Goal: Task Accomplishment & Management: Complete application form

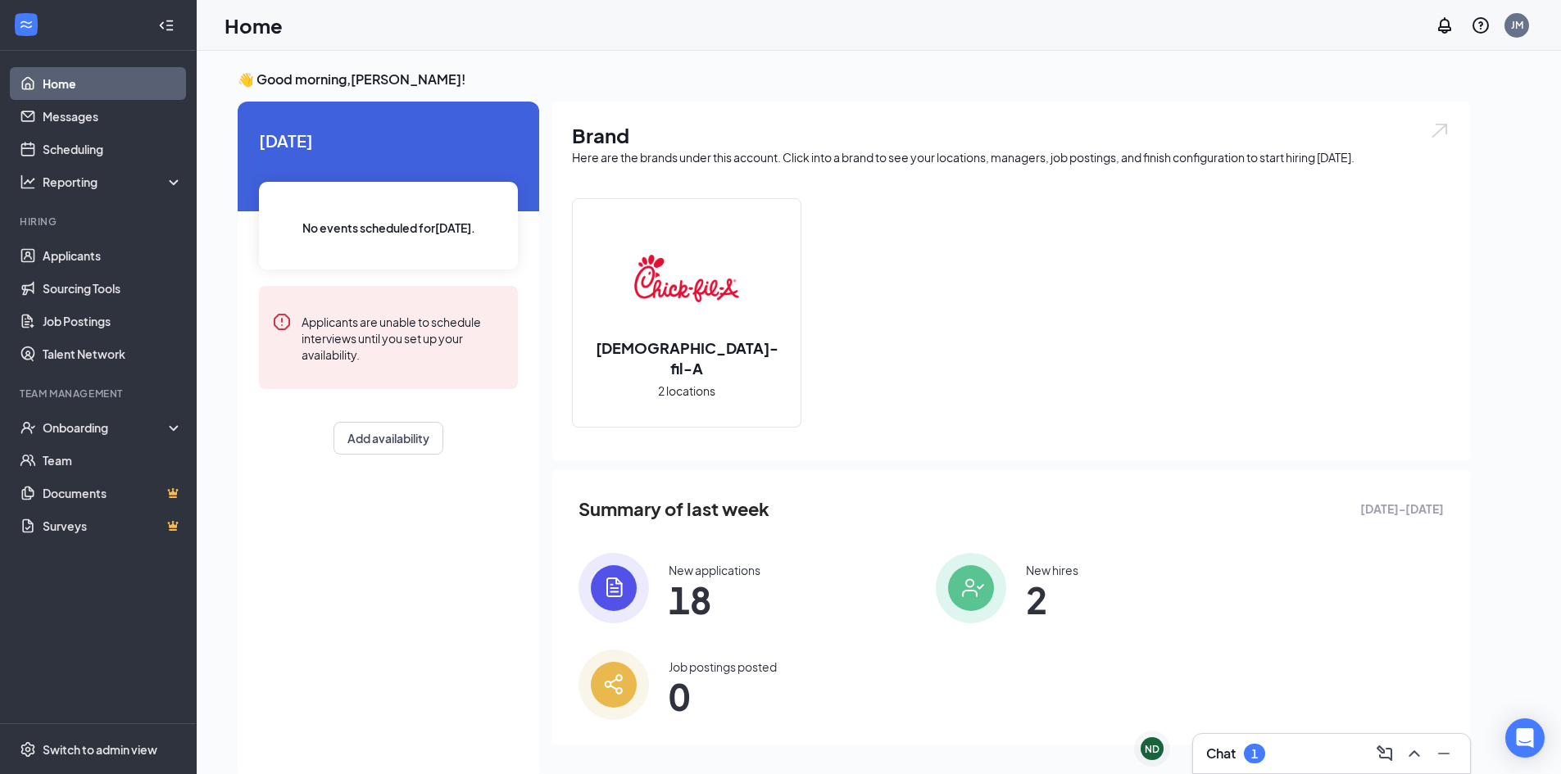
click at [1291, 755] on div "Chat 1" at bounding box center [1331, 754] width 251 height 26
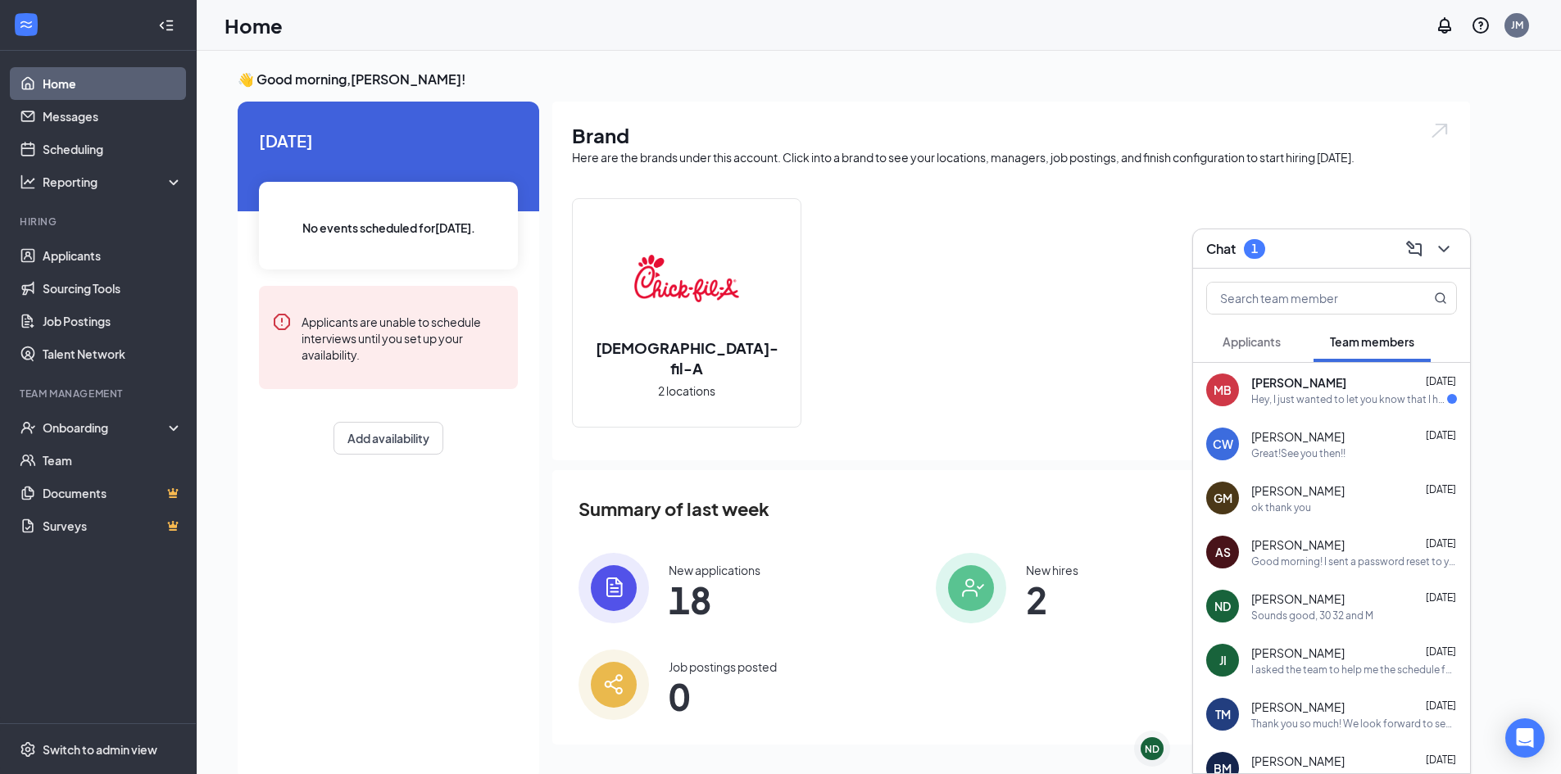
click at [1341, 406] on div "Hey, I just wanted to let you know that I have a football game [DATE]." at bounding box center [1349, 399] width 196 height 14
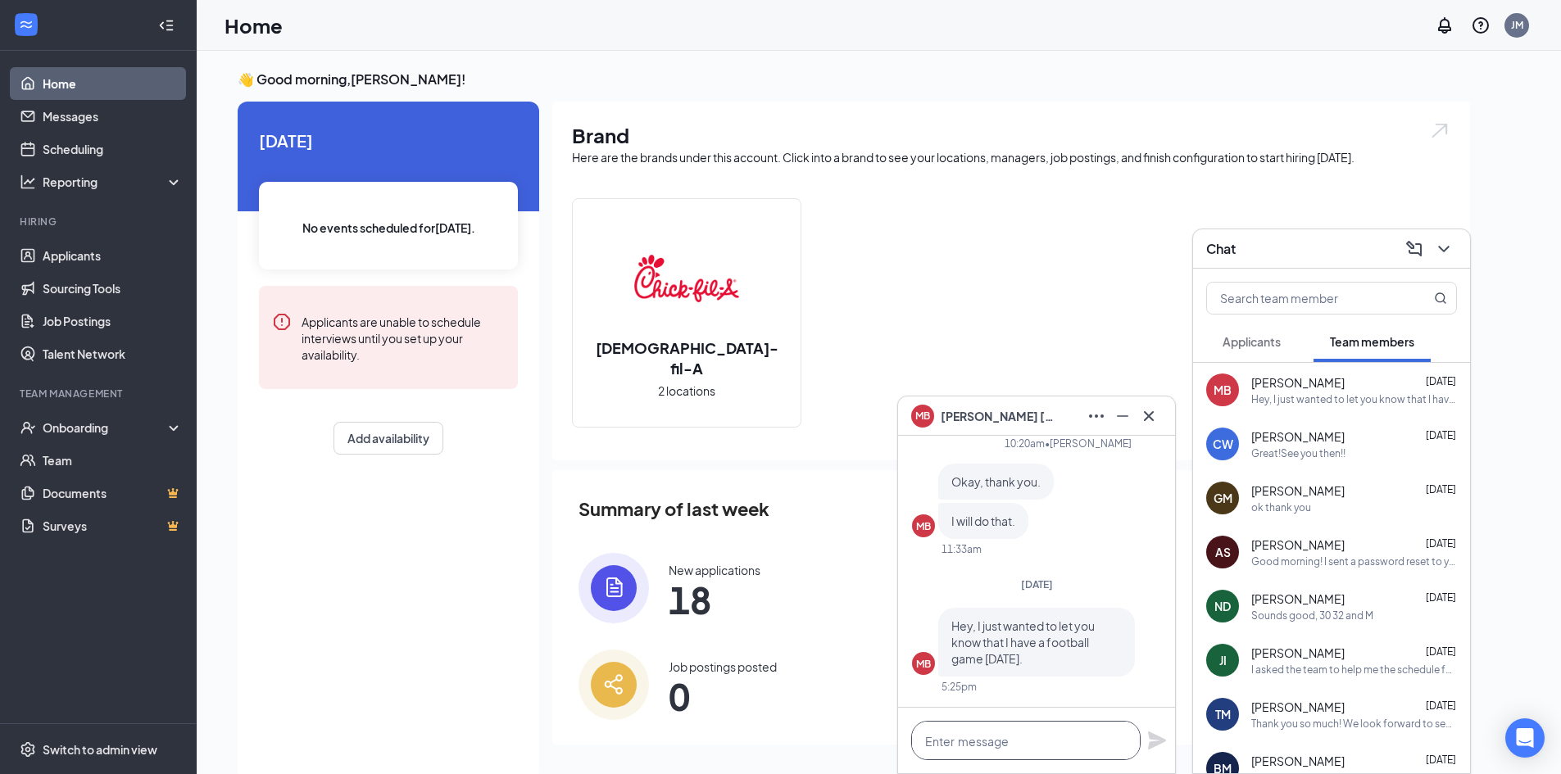
click at [1003, 742] on textarea at bounding box center [1025, 740] width 229 height 39
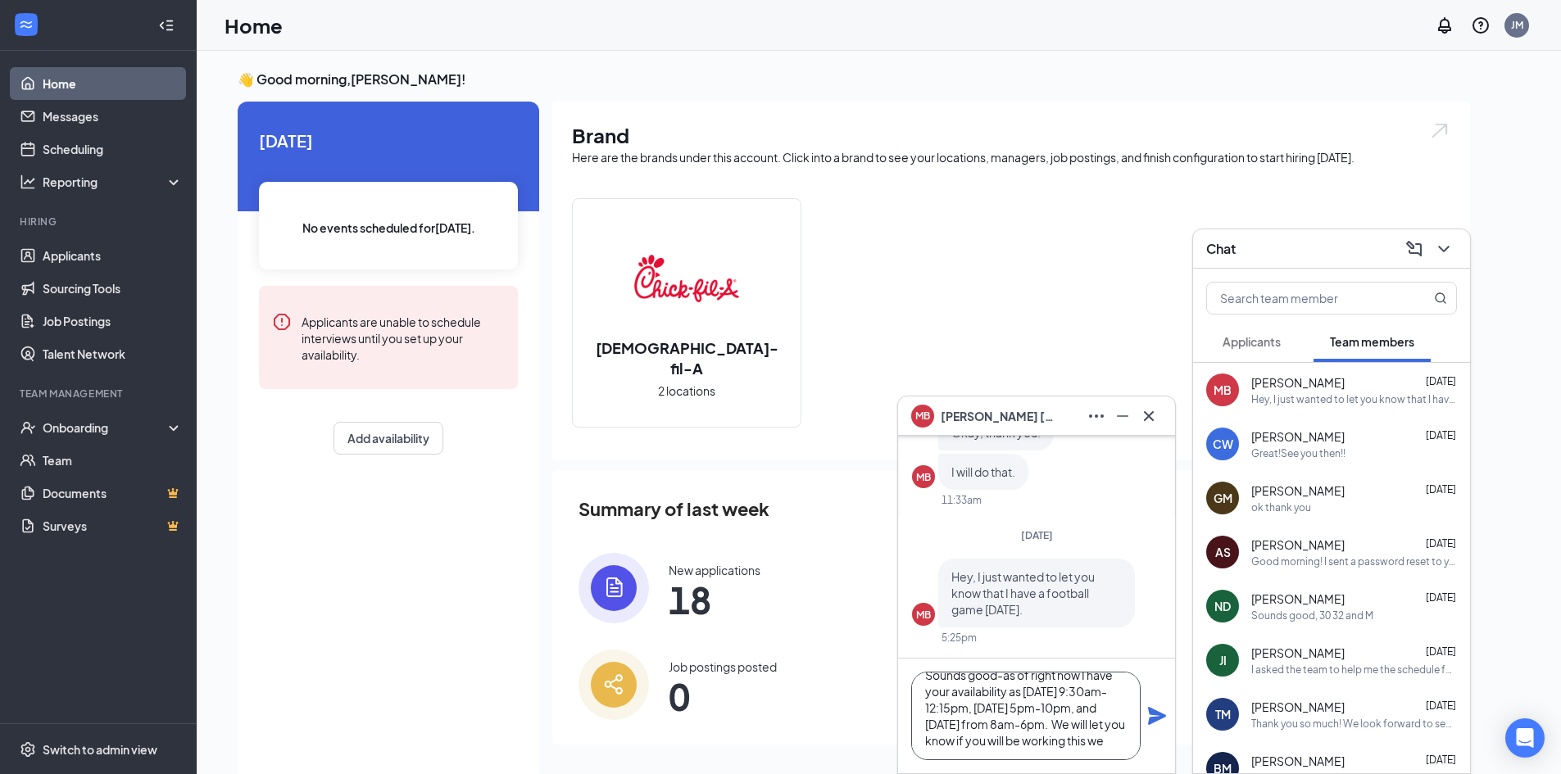
scroll to position [34, 0]
type textarea "Sounds good-as of right now I have your availability as [DATE] 9:30am-12:15pm, …"
click at [1158, 723] on icon "Plane" at bounding box center [1157, 716] width 20 height 20
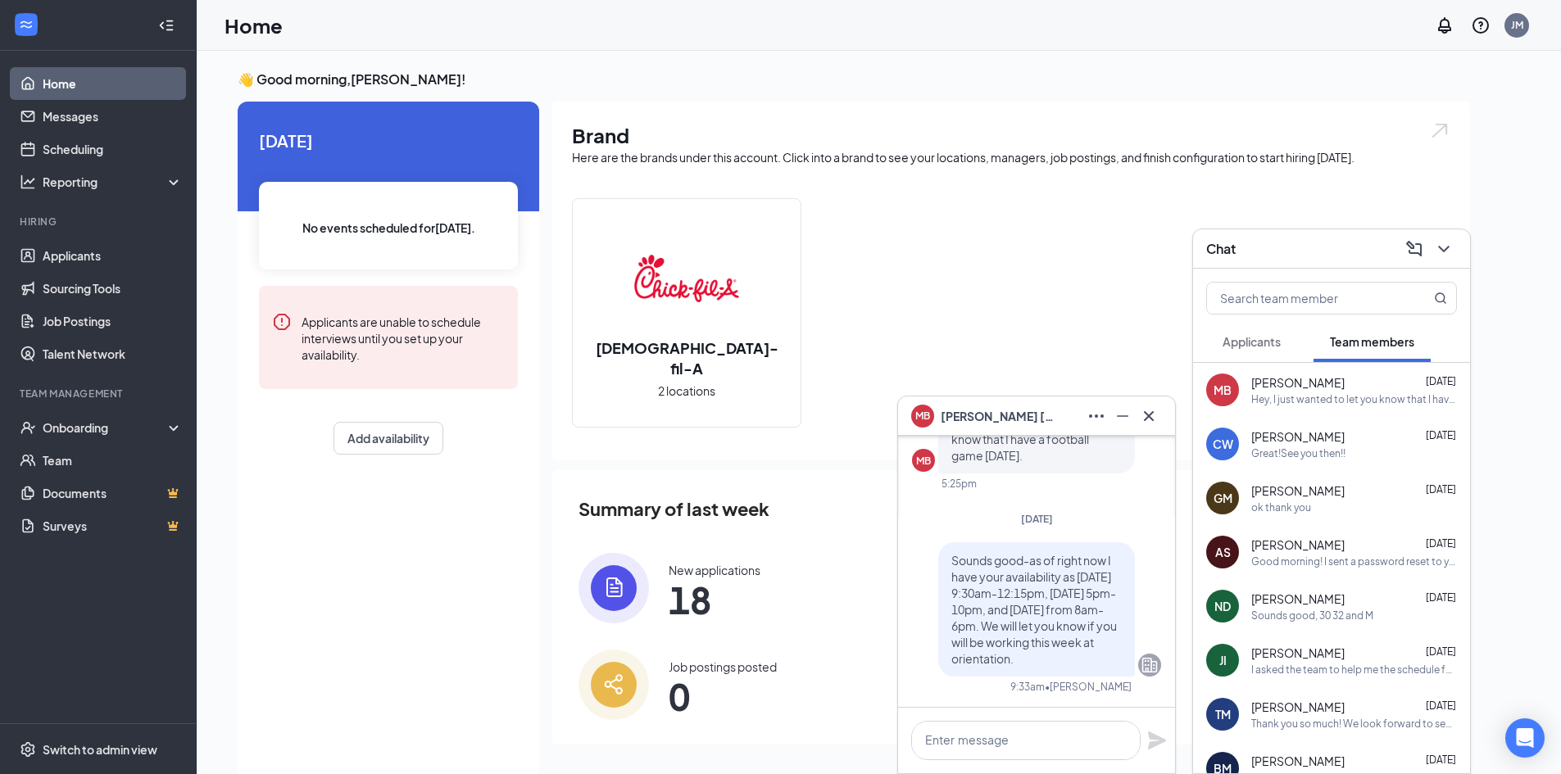
scroll to position [0, 0]
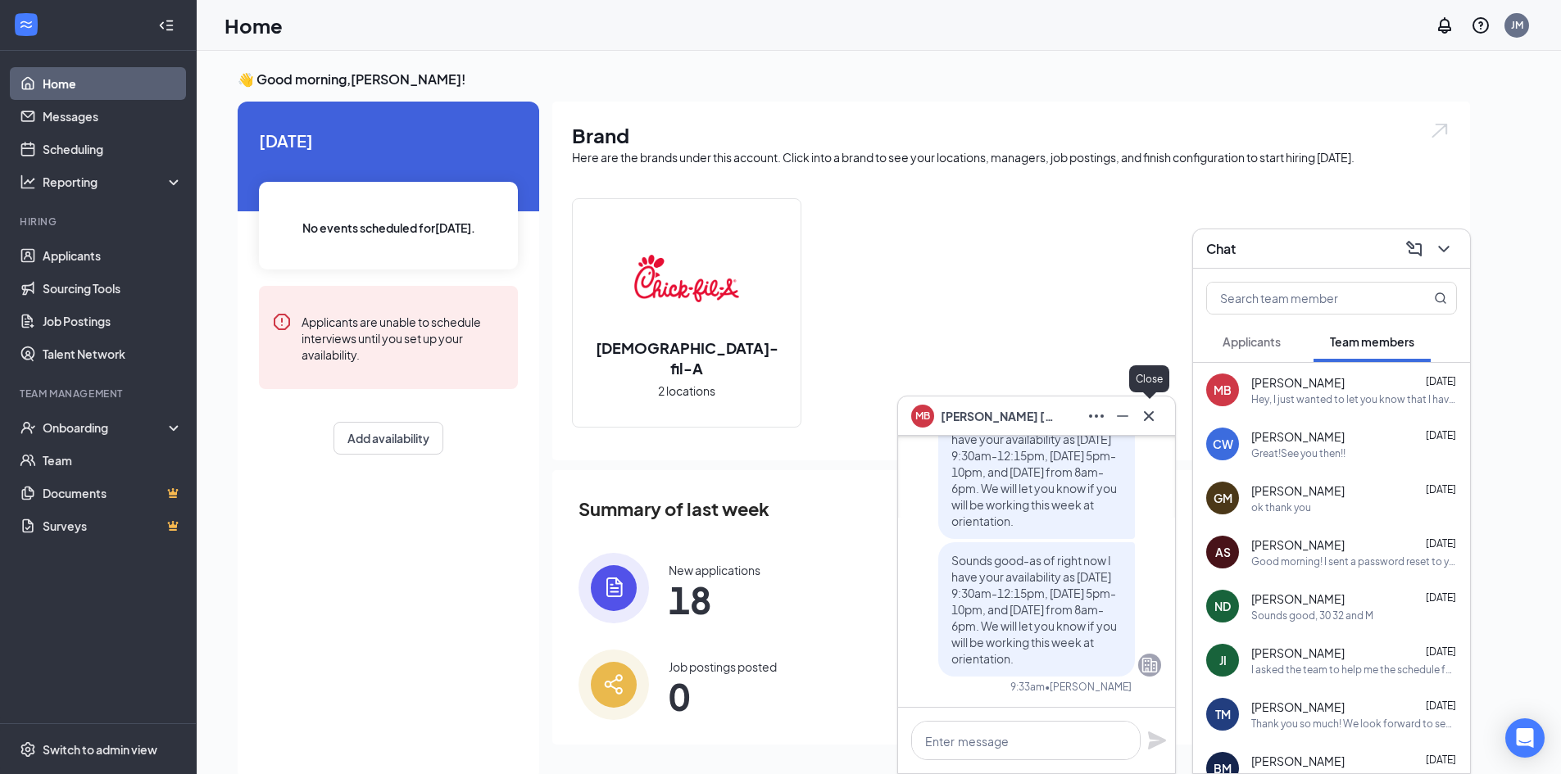
click at [1151, 415] on icon "Cross" at bounding box center [1149, 416] width 20 height 20
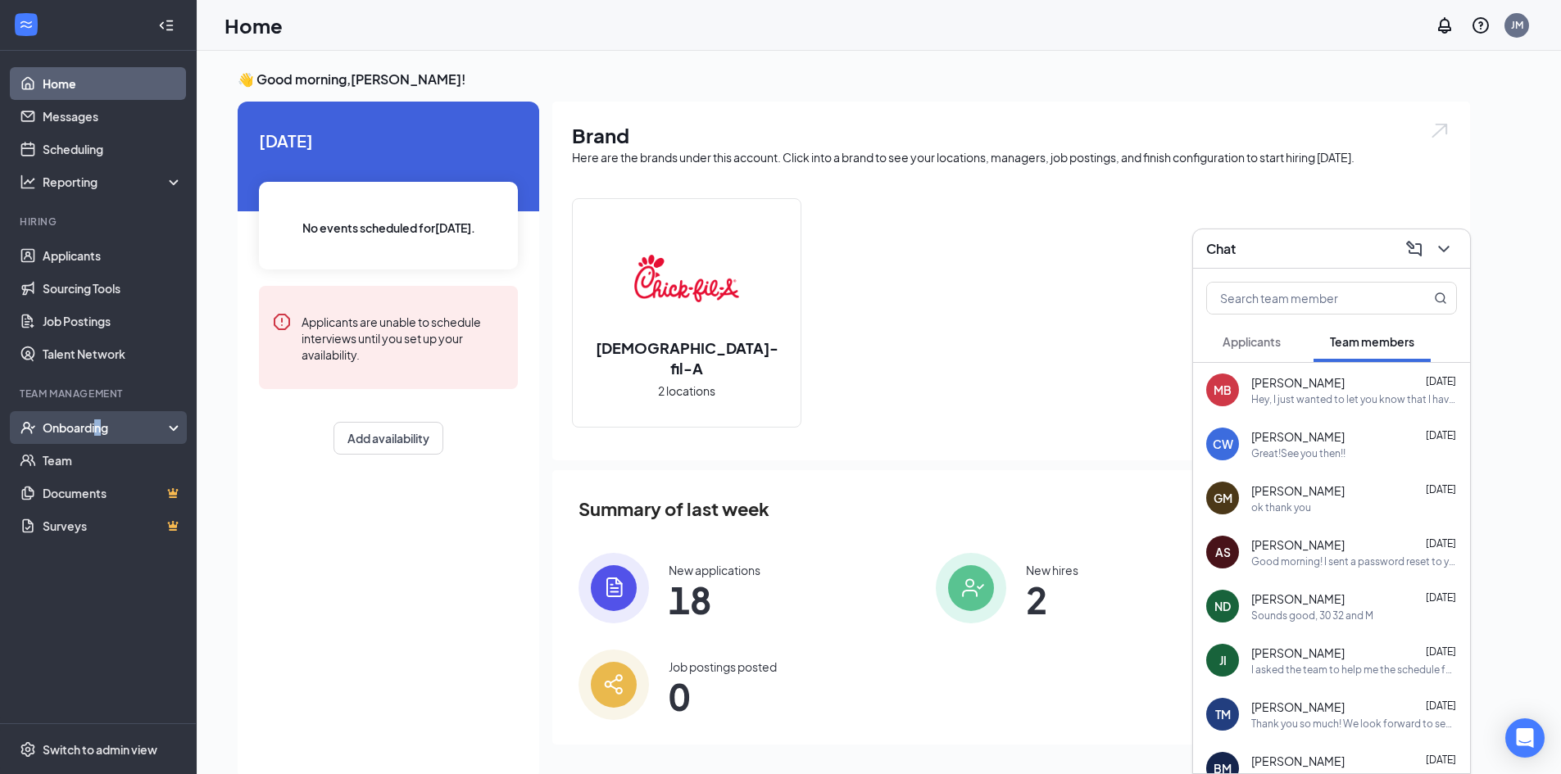
drag, startPoint x: 101, startPoint y: 424, endPoint x: 87, endPoint y: 429, distance: 14.5
click at [99, 430] on div "Onboarding" at bounding box center [106, 428] width 126 height 16
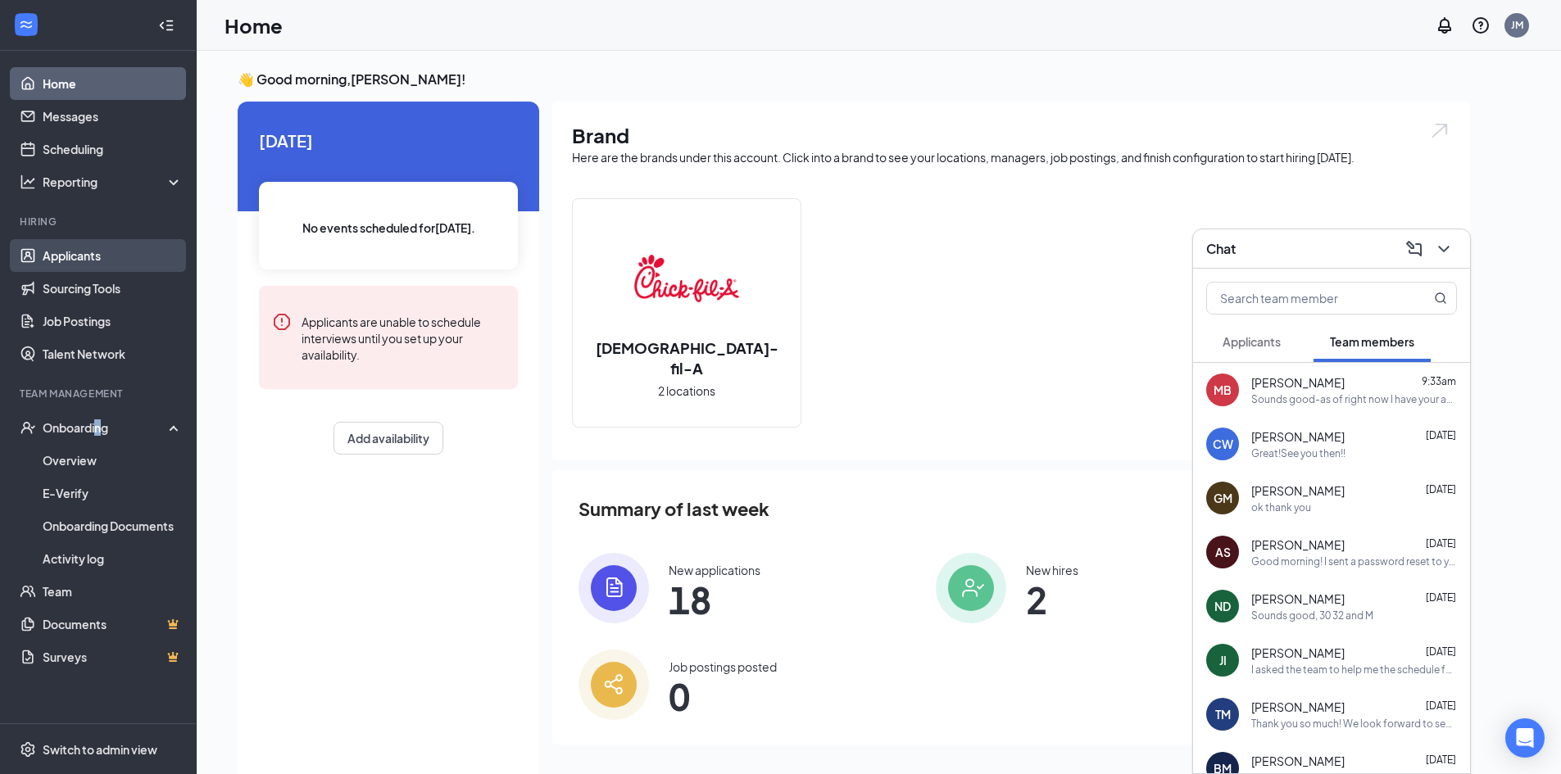
click at [67, 249] on link "Applicants" at bounding box center [113, 255] width 140 height 33
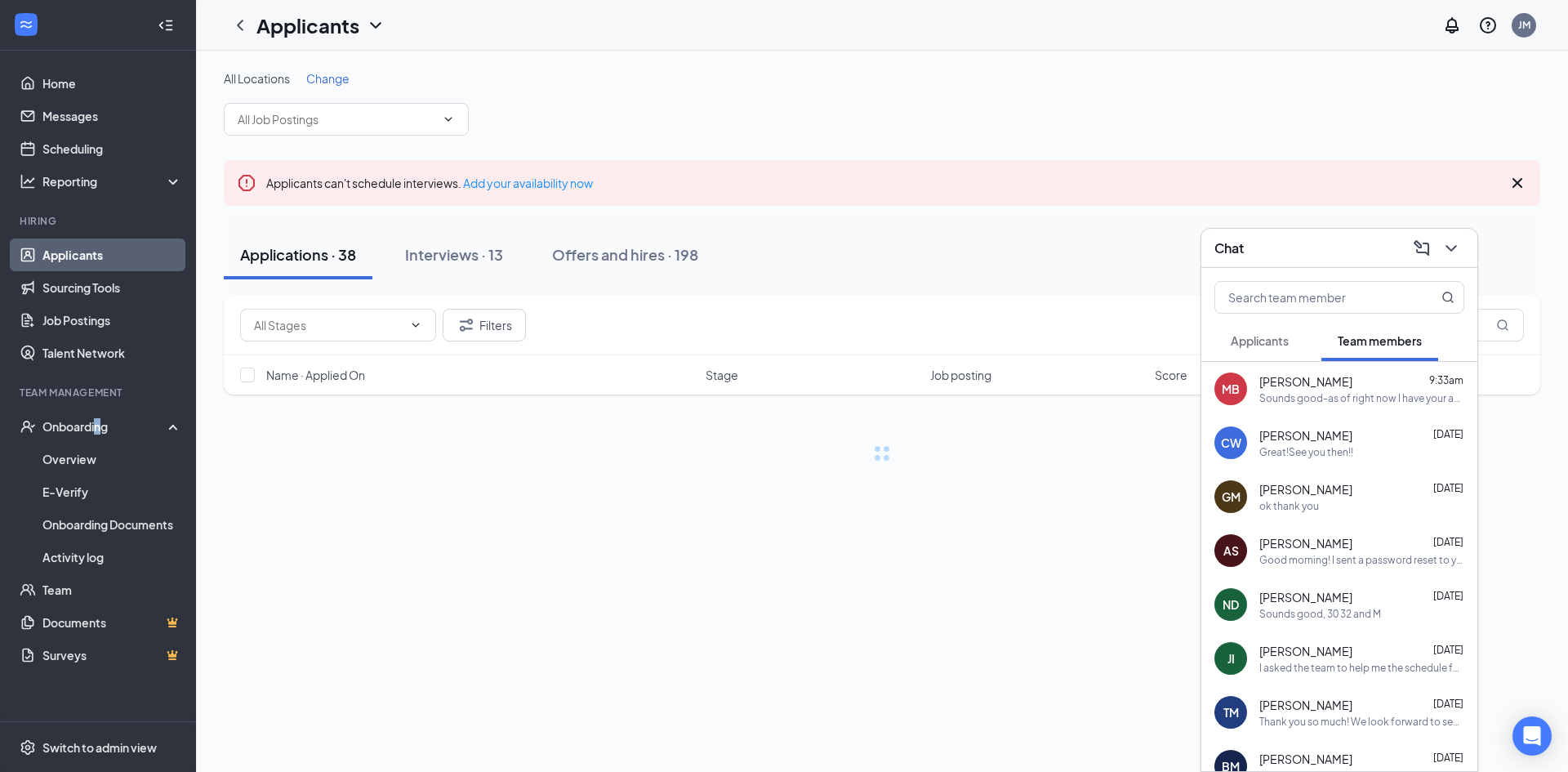
click at [1341, 243] on div "Chat" at bounding box center [1339, 247] width 250 height 25
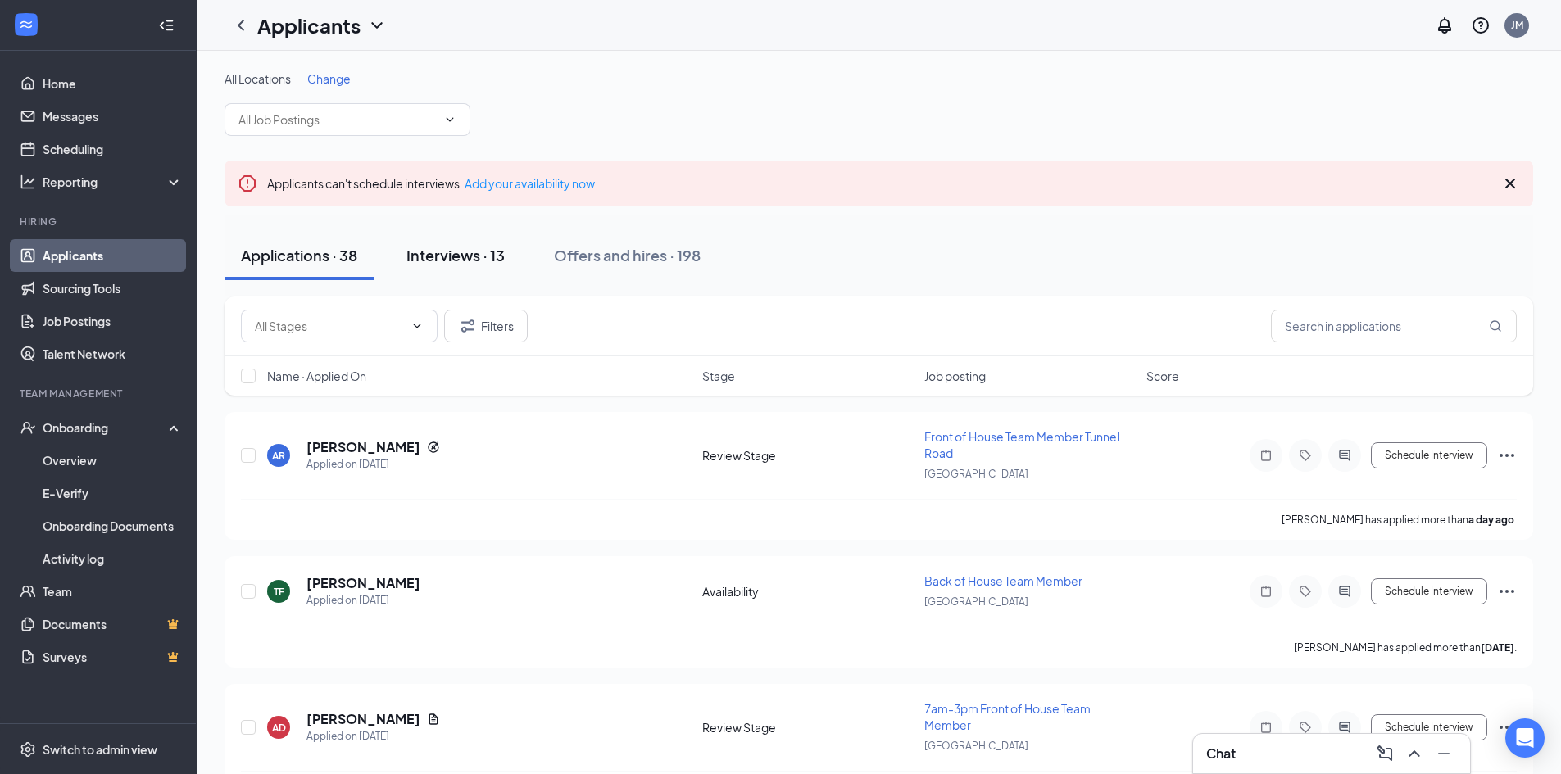
click at [471, 250] on div "Interviews · 13" at bounding box center [455, 255] width 98 height 20
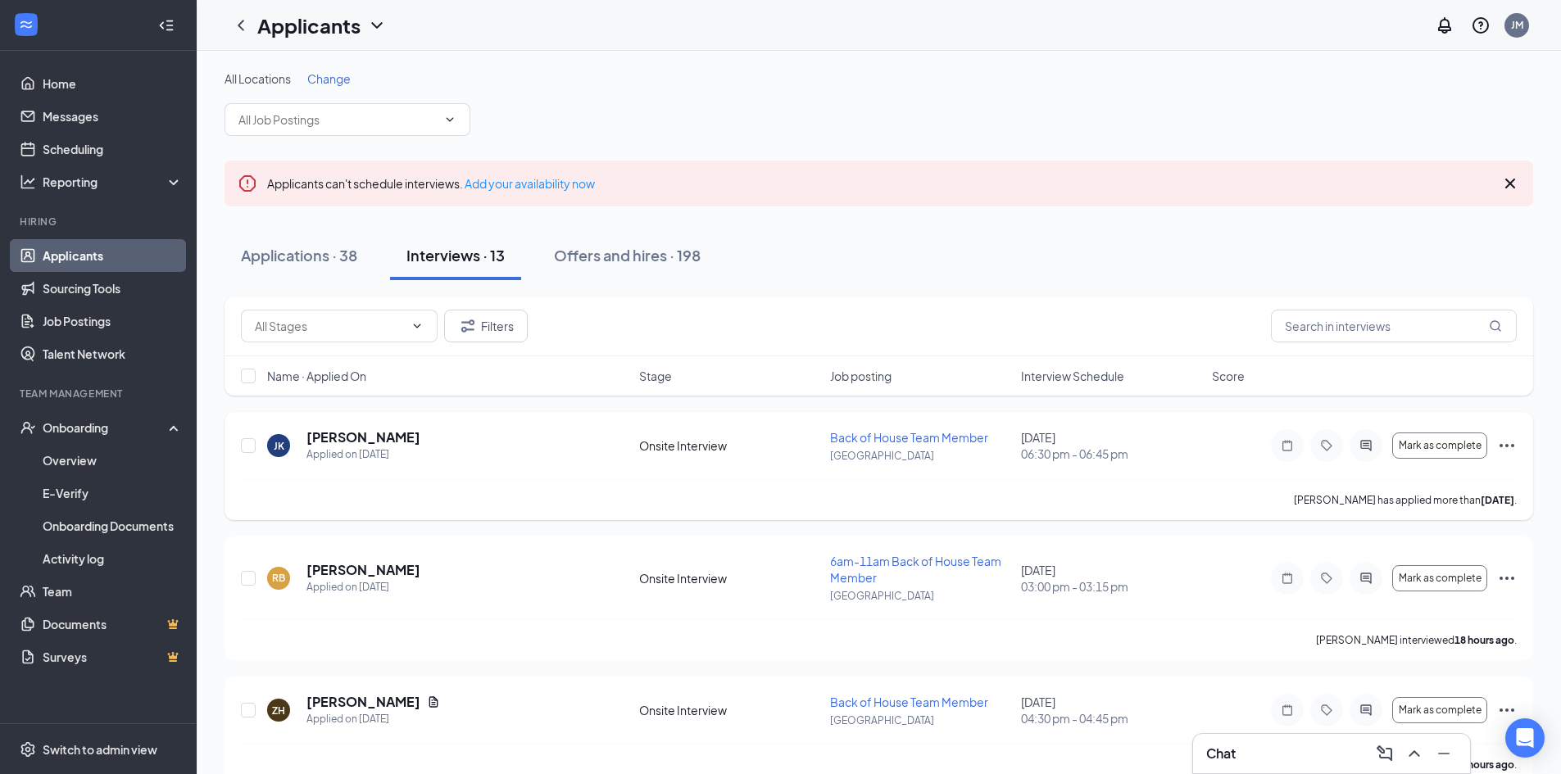
scroll to position [82, 0]
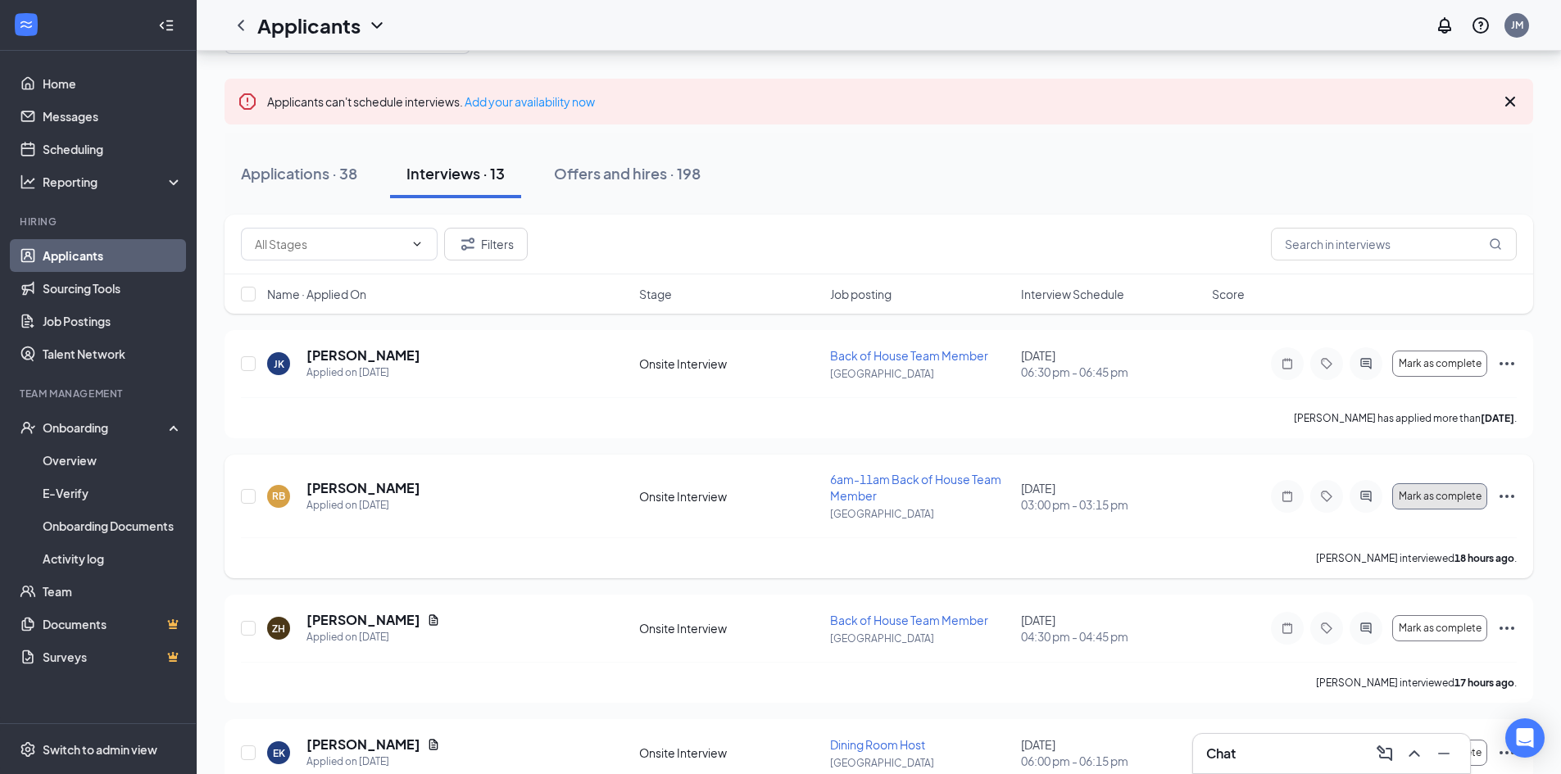
click at [1452, 501] on span "Mark as complete" at bounding box center [1440, 496] width 83 height 11
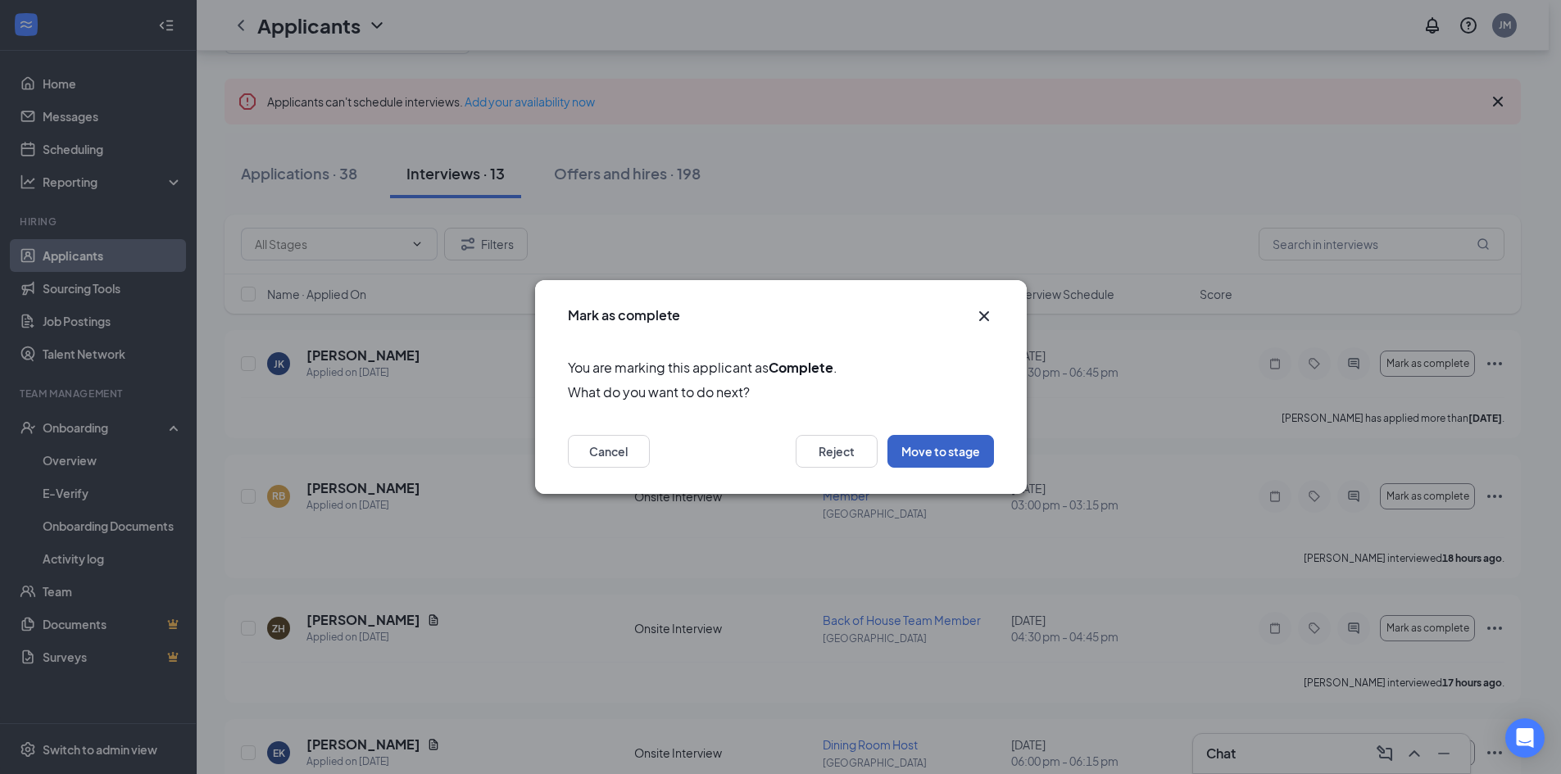
click at [937, 455] on button "Move to stage" at bounding box center [940, 451] width 107 height 33
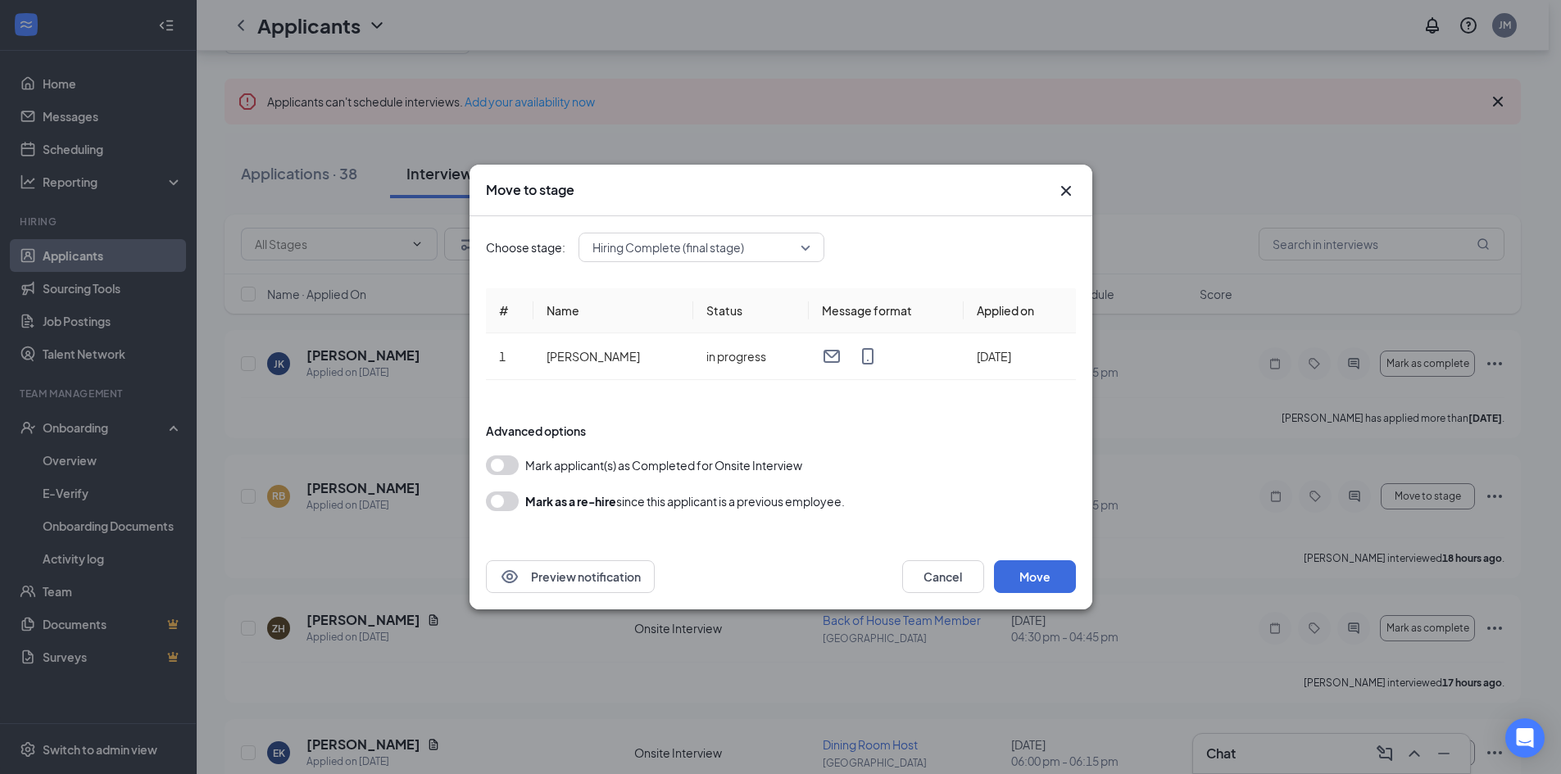
click at [506, 465] on button "button" at bounding box center [502, 466] width 33 height 20
click at [1039, 584] on button "Move" at bounding box center [1035, 576] width 82 height 33
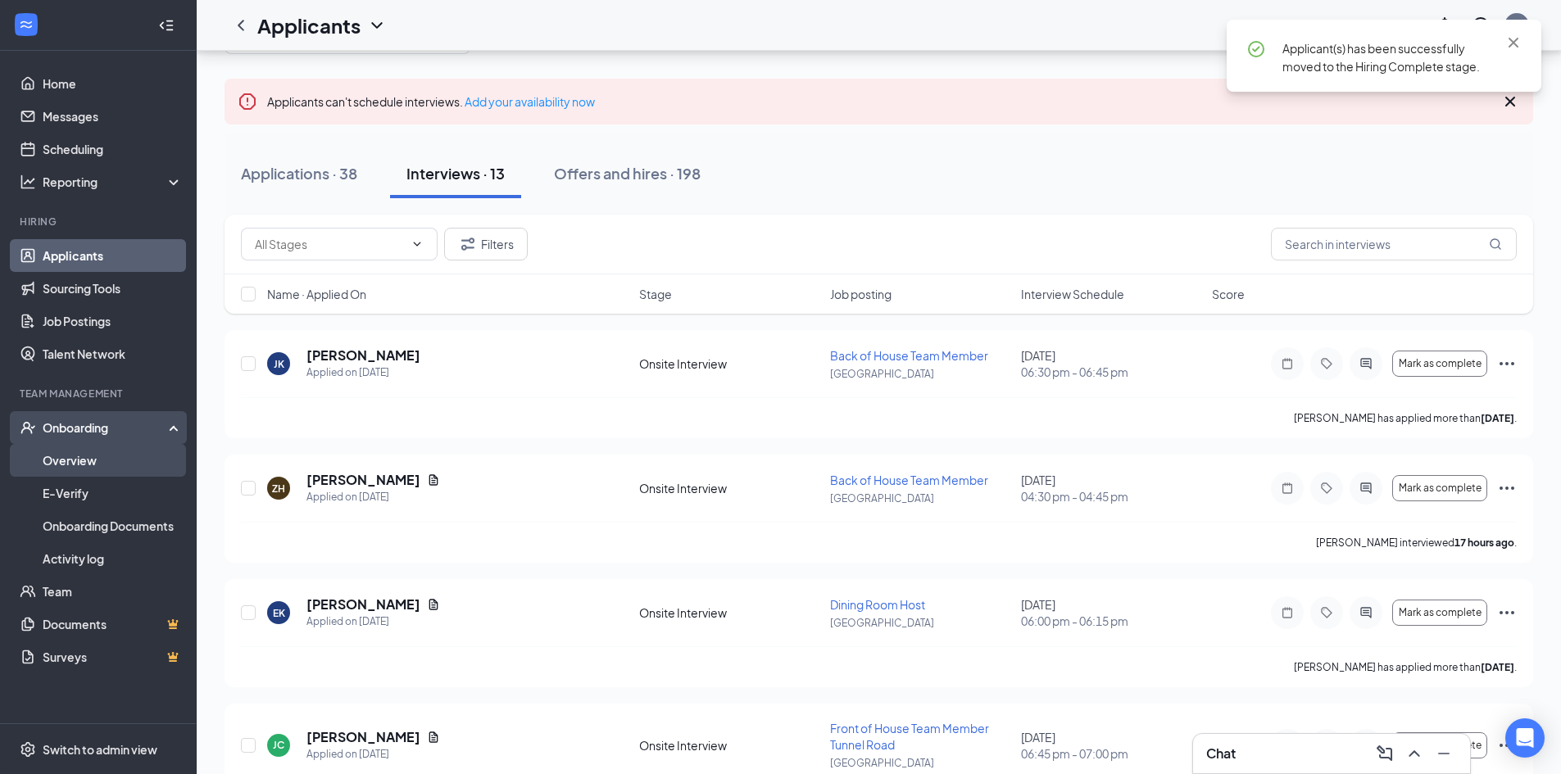
click at [93, 460] on link "Overview" at bounding box center [113, 460] width 140 height 33
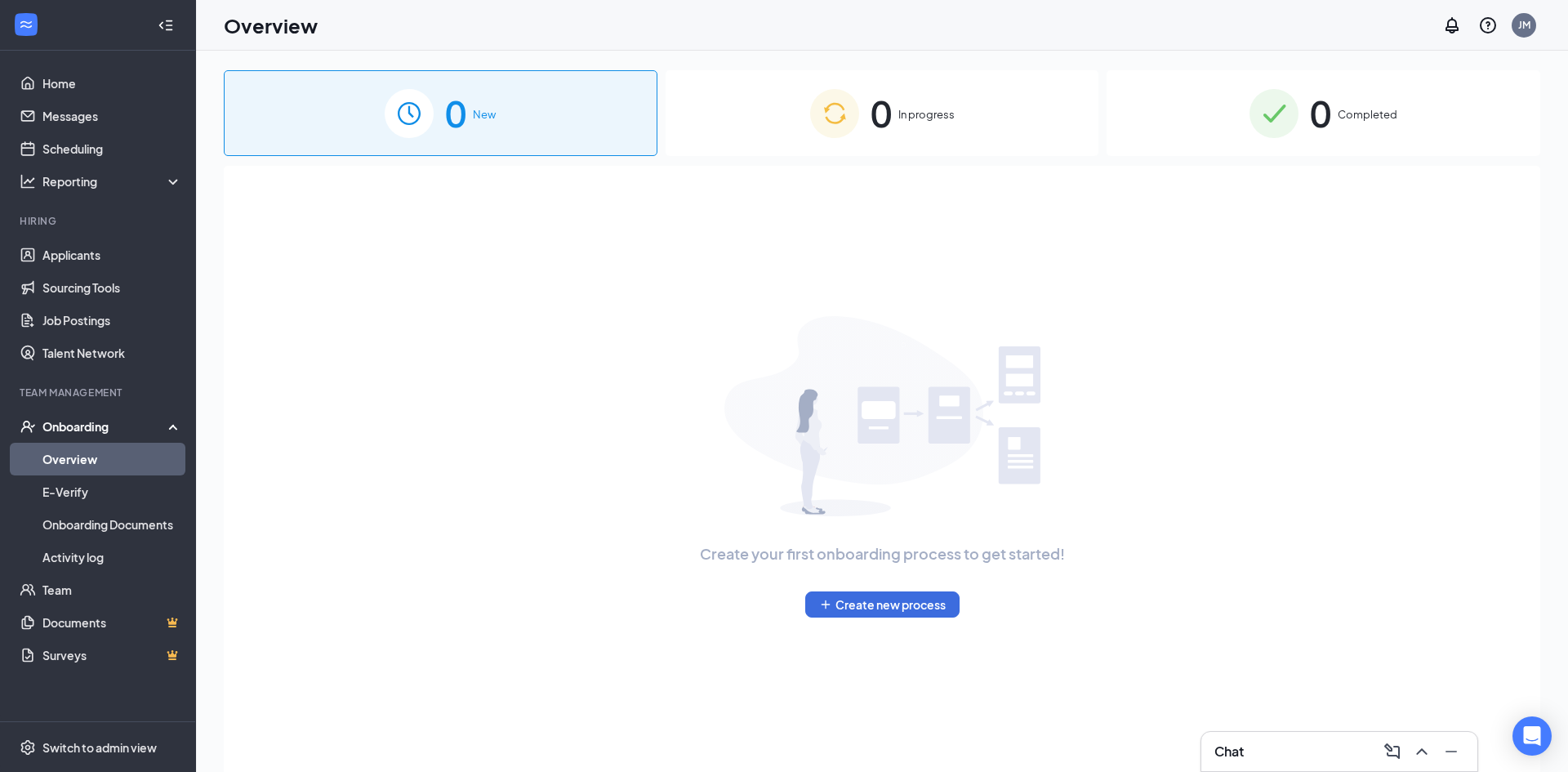
click at [98, 430] on div "Onboarding" at bounding box center [106, 427] width 126 height 16
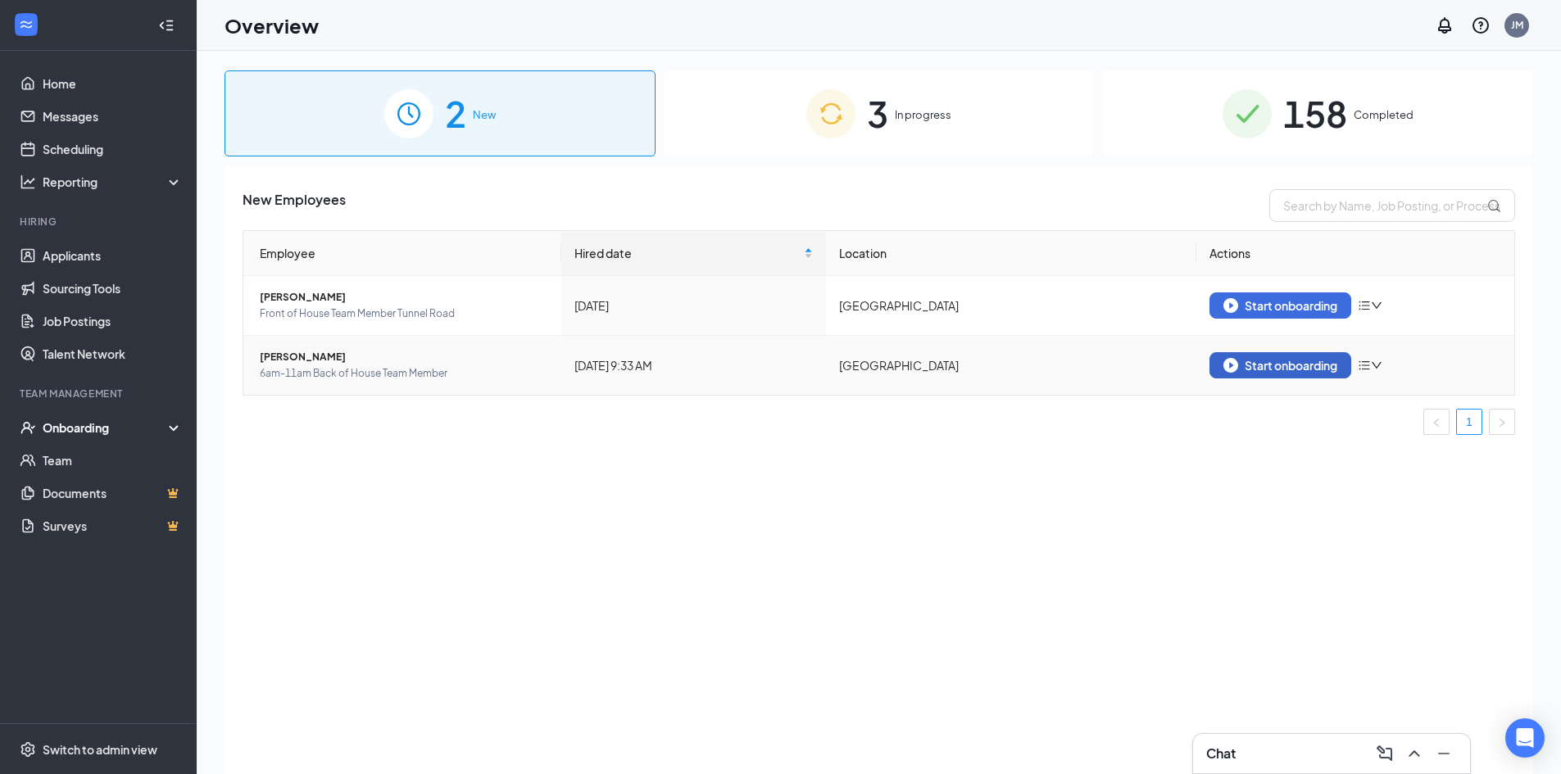
click at [1275, 370] on div "Start onboarding" at bounding box center [1280, 365] width 114 height 15
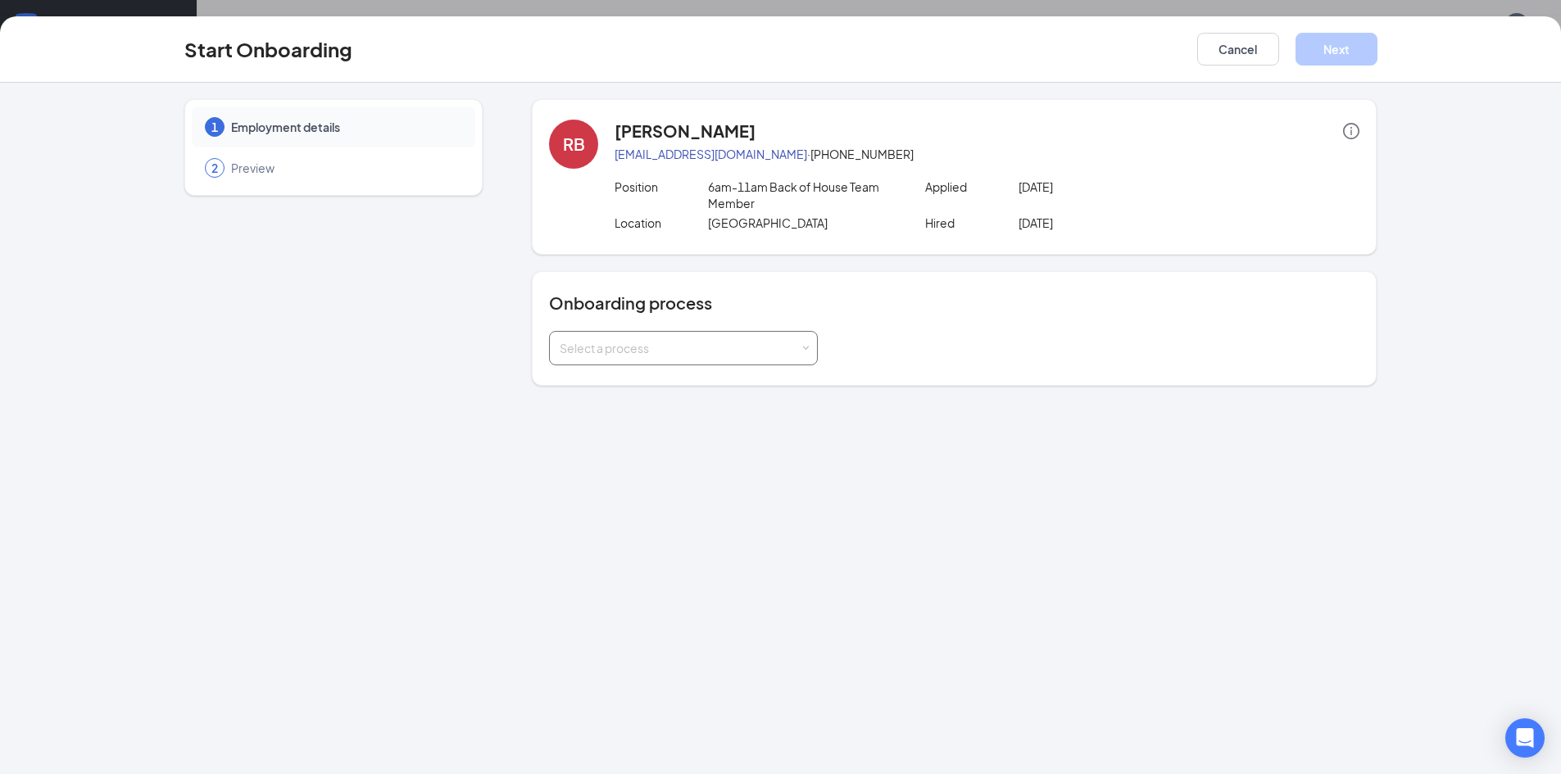
click at [669, 343] on div "Select a process" at bounding box center [680, 348] width 240 height 16
click at [668, 379] on li "Onboarding Packet" at bounding box center [683, 383] width 269 height 29
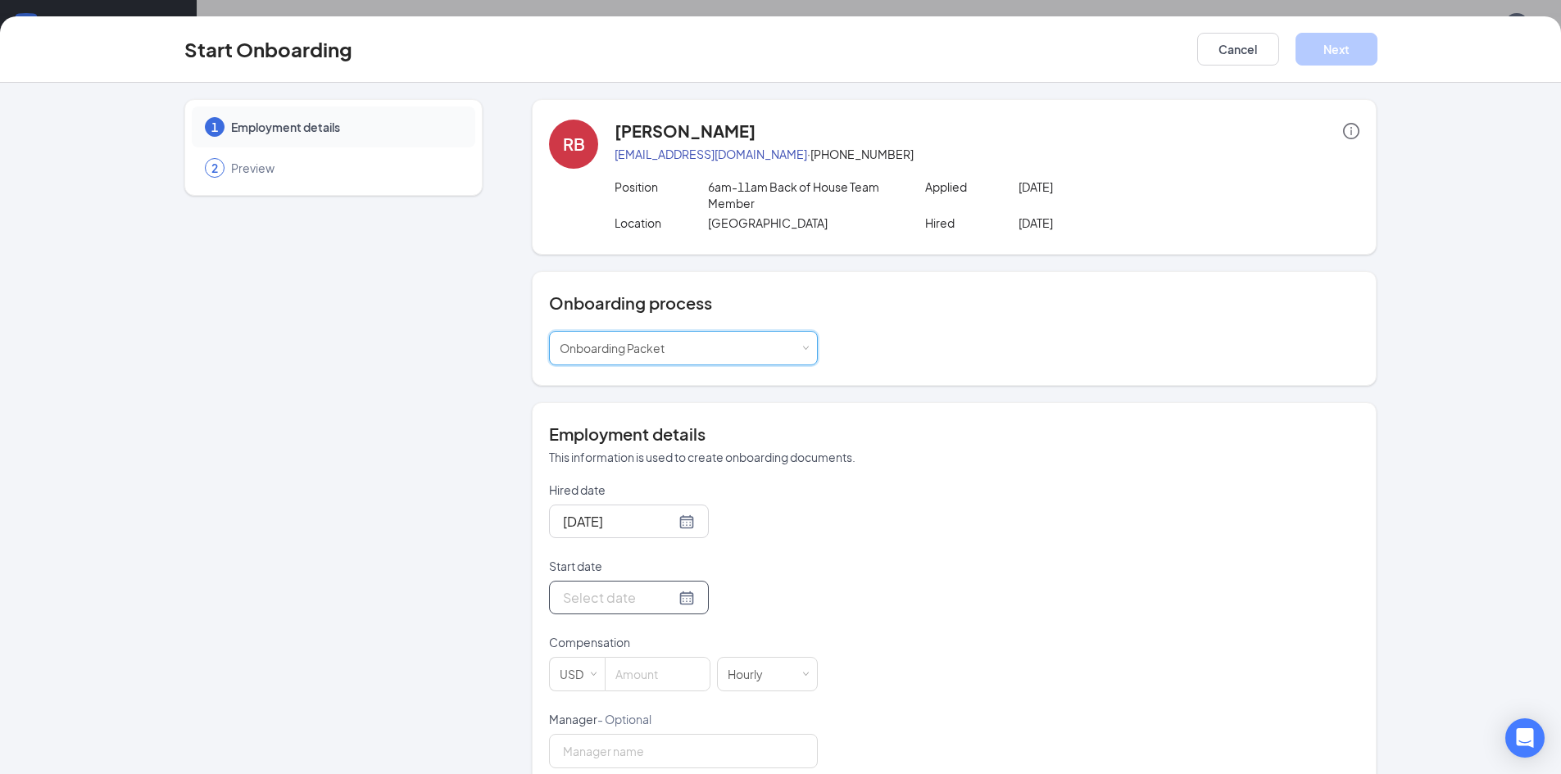
click at [588, 590] on input "Start date" at bounding box center [619, 598] width 112 height 20
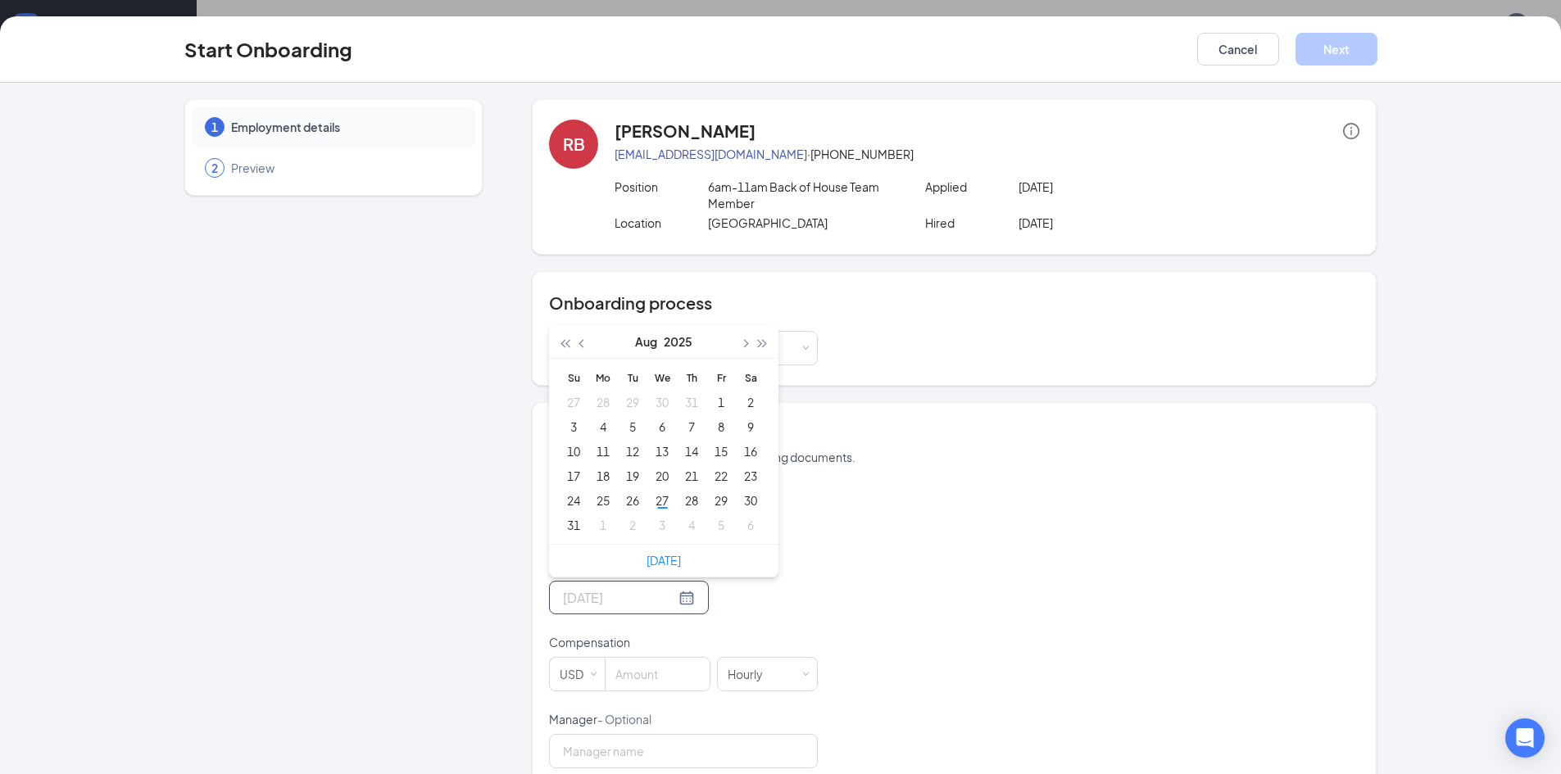
type input "[DATE]"
click at [629, 522] on div "2" at bounding box center [633, 525] width 20 height 20
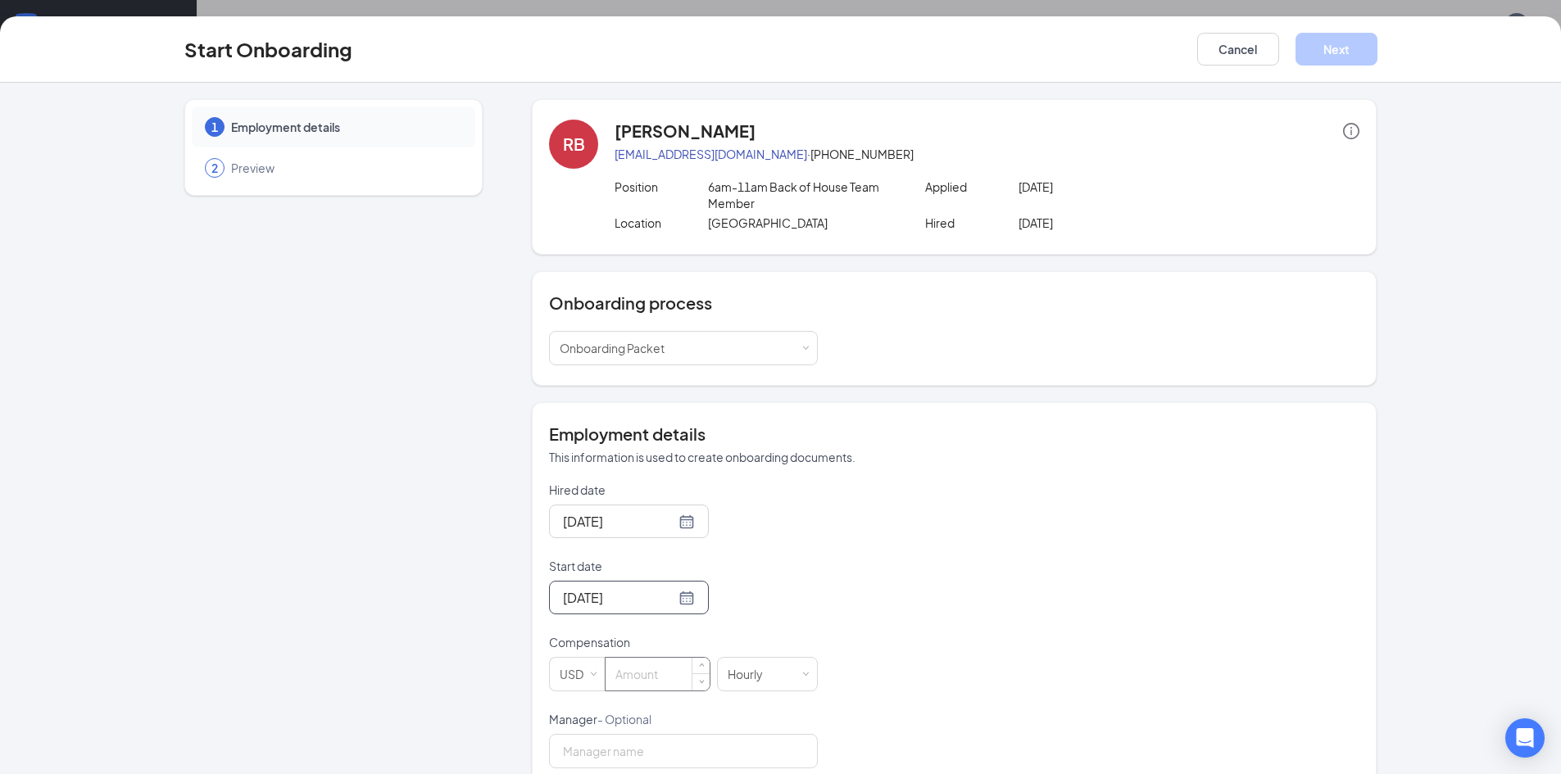
click at [644, 677] on input at bounding box center [658, 674] width 104 height 33
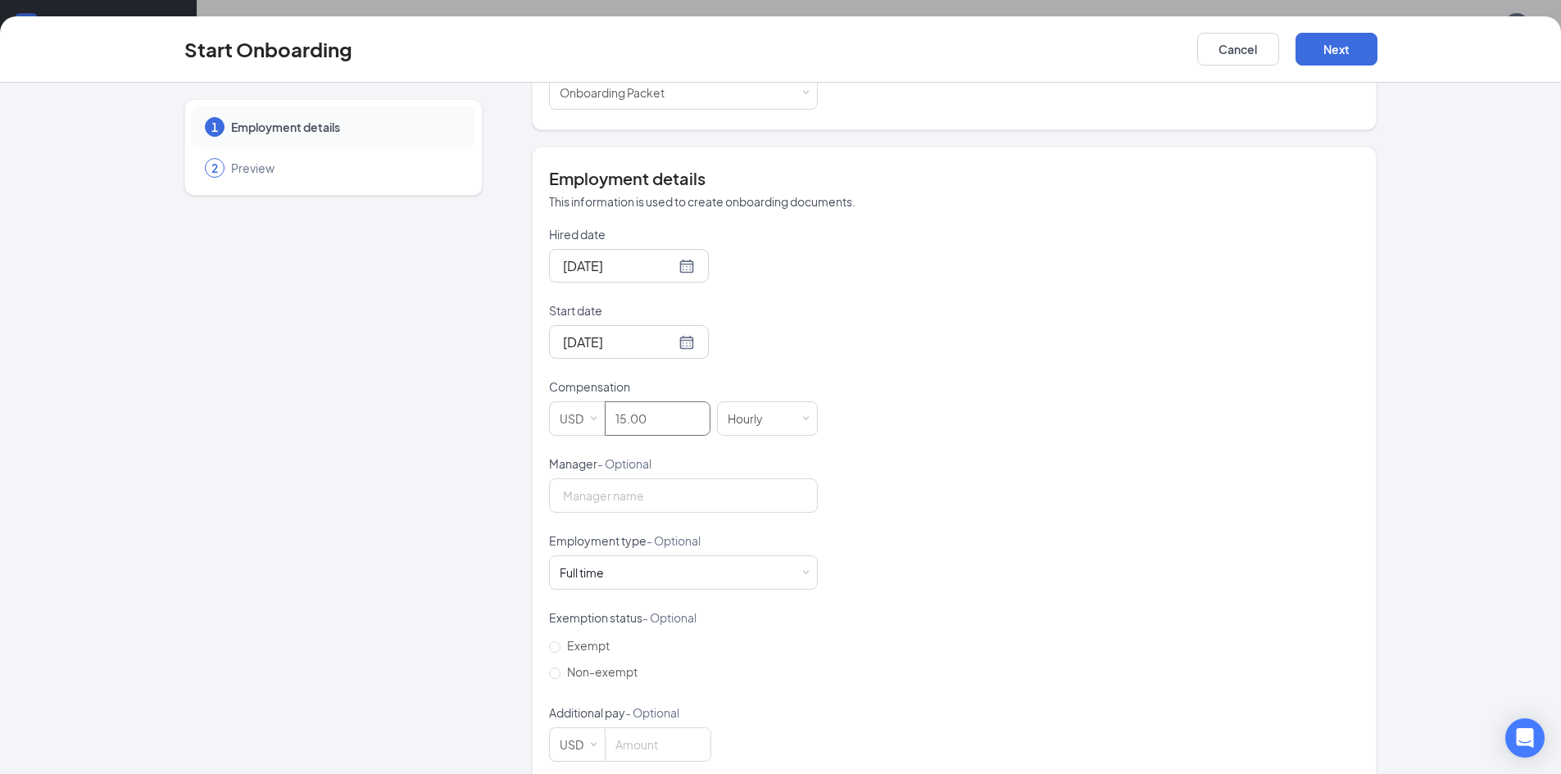
scroll to position [280, 0]
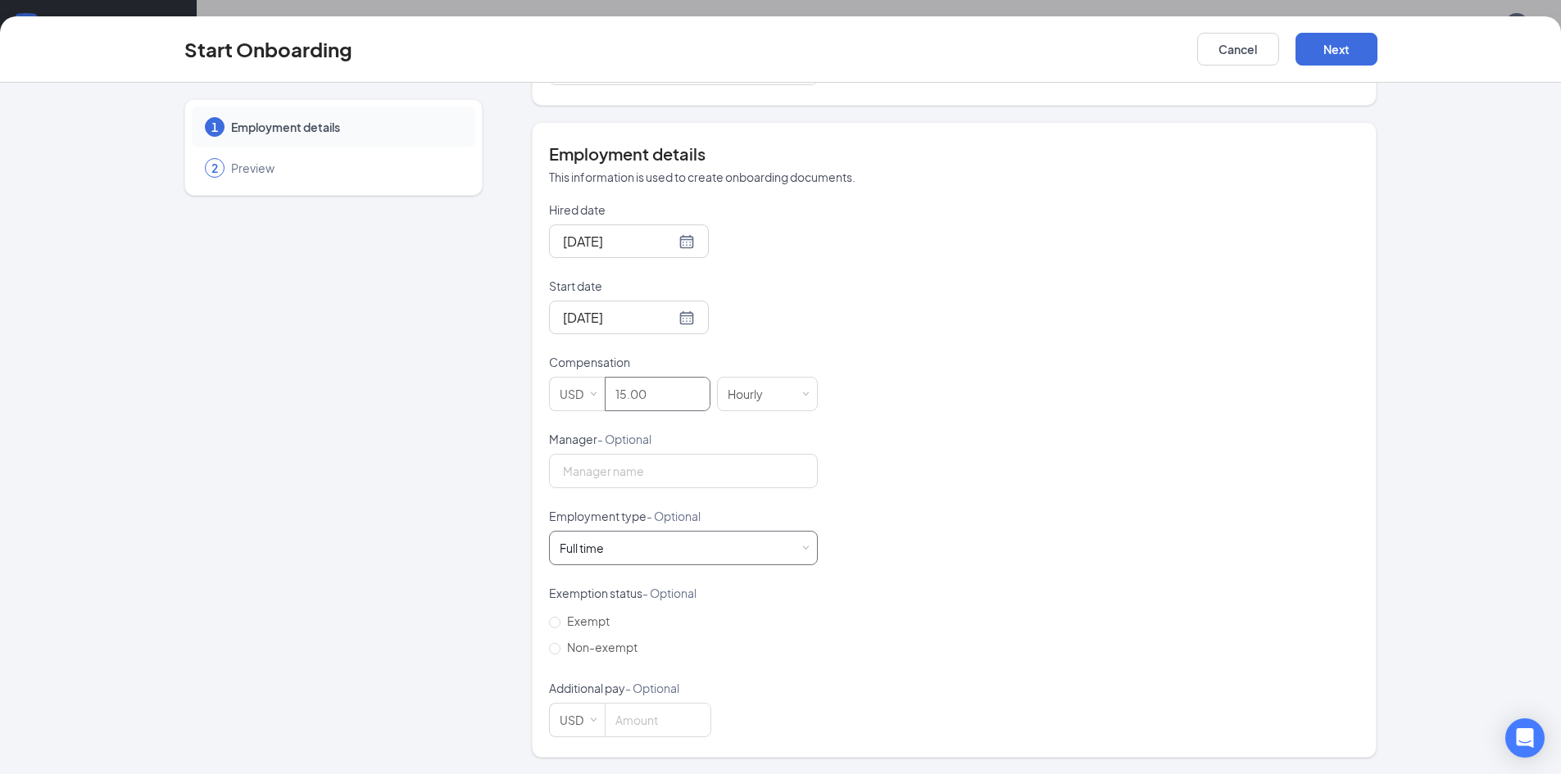
type input "15"
click at [681, 551] on div "Full time Works 30+ hours per week and is reasonably expected to work" at bounding box center [683, 548] width 247 height 33
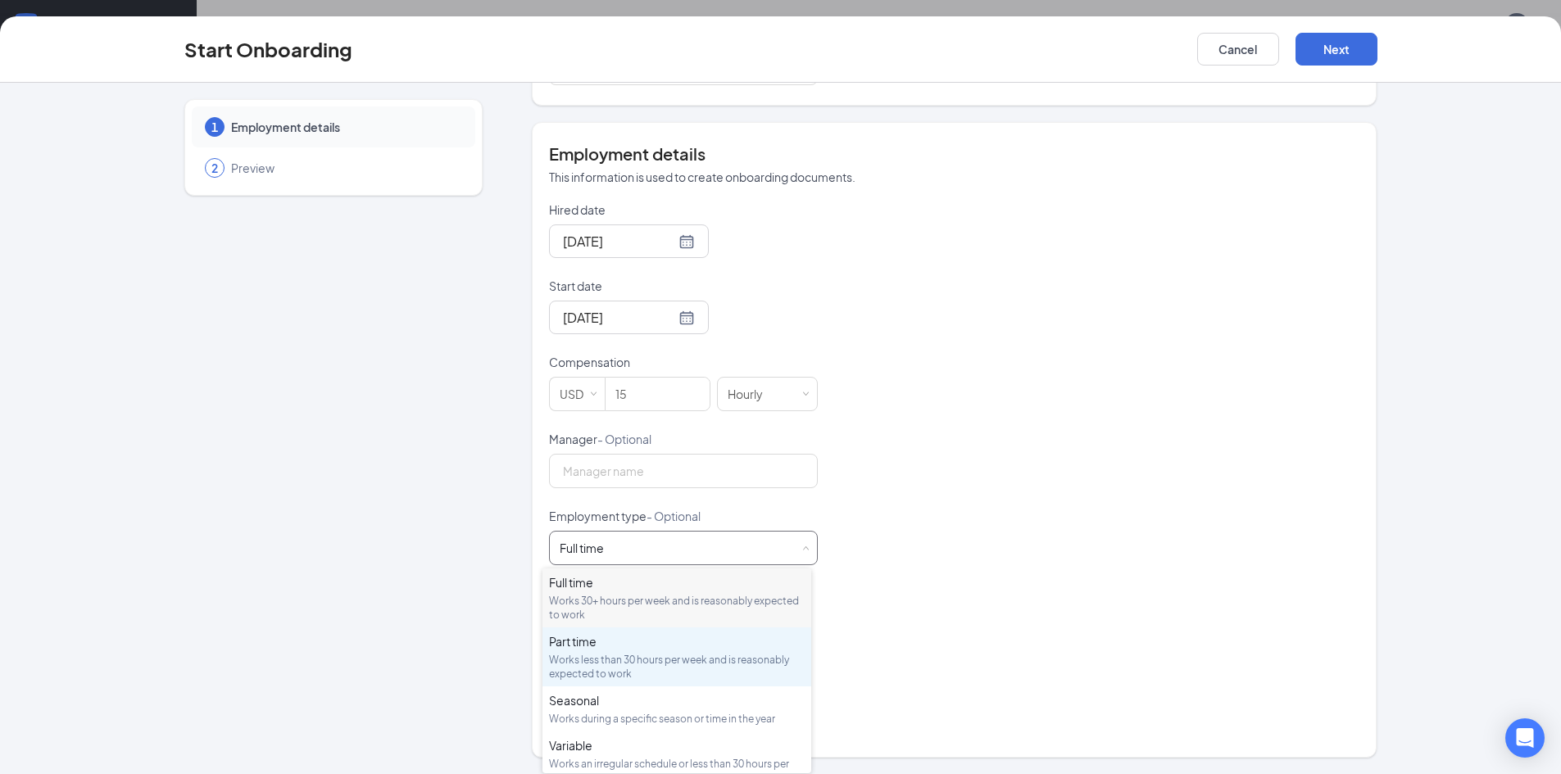
click at [639, 670] on div "Works less than 30 hours per week and is reasonably expected to work" at bounding box center [677, 667] width 256 height 28
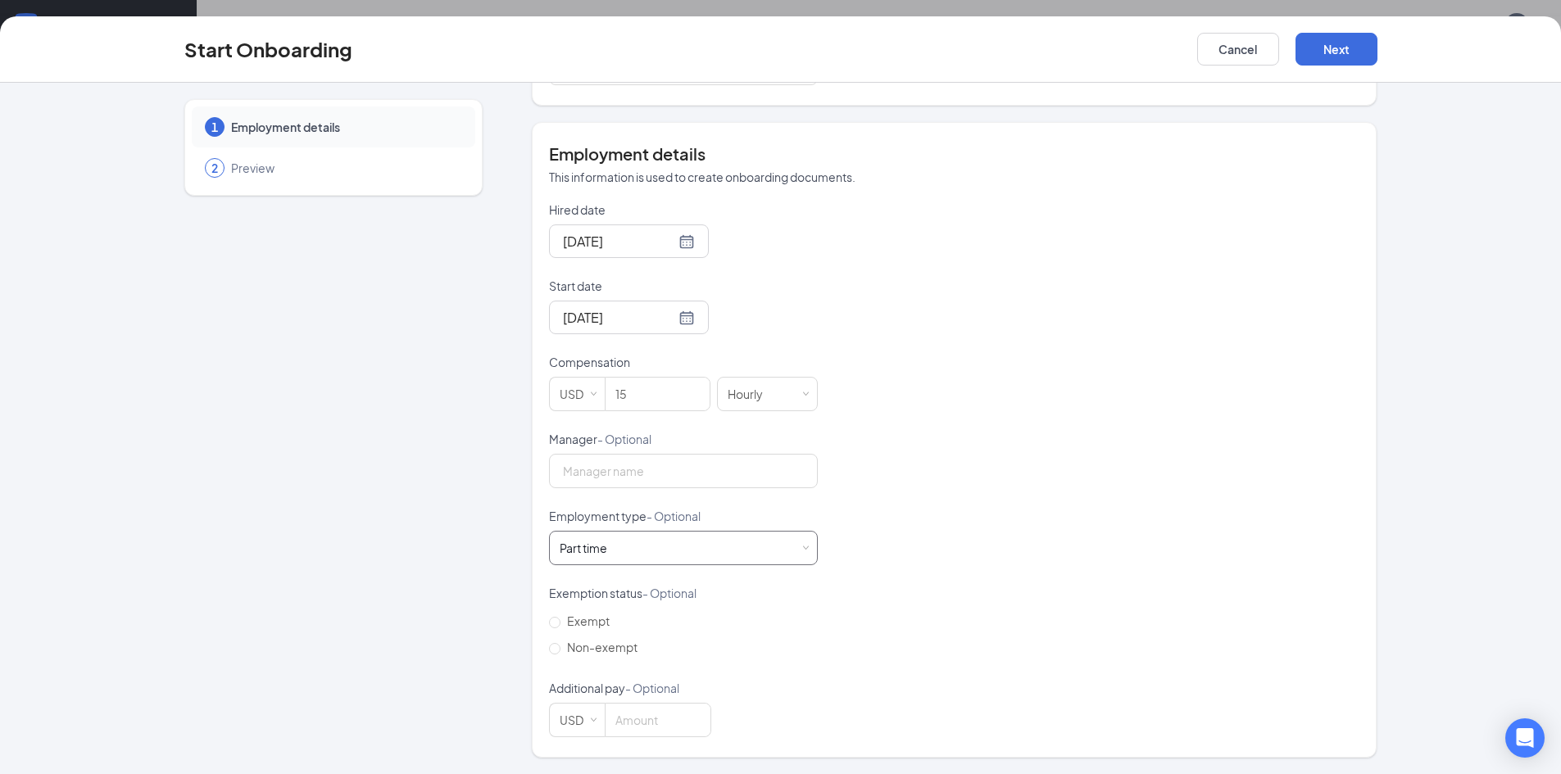
scroll to position [74, 0]
click at [551, 651] on input "Non-exempt" at bounding box center [554, 648] width 11 height 11
radio input "true"
click at [1342, 56] on button "Next" at bounding box center [1336, 49] width 82 height 33
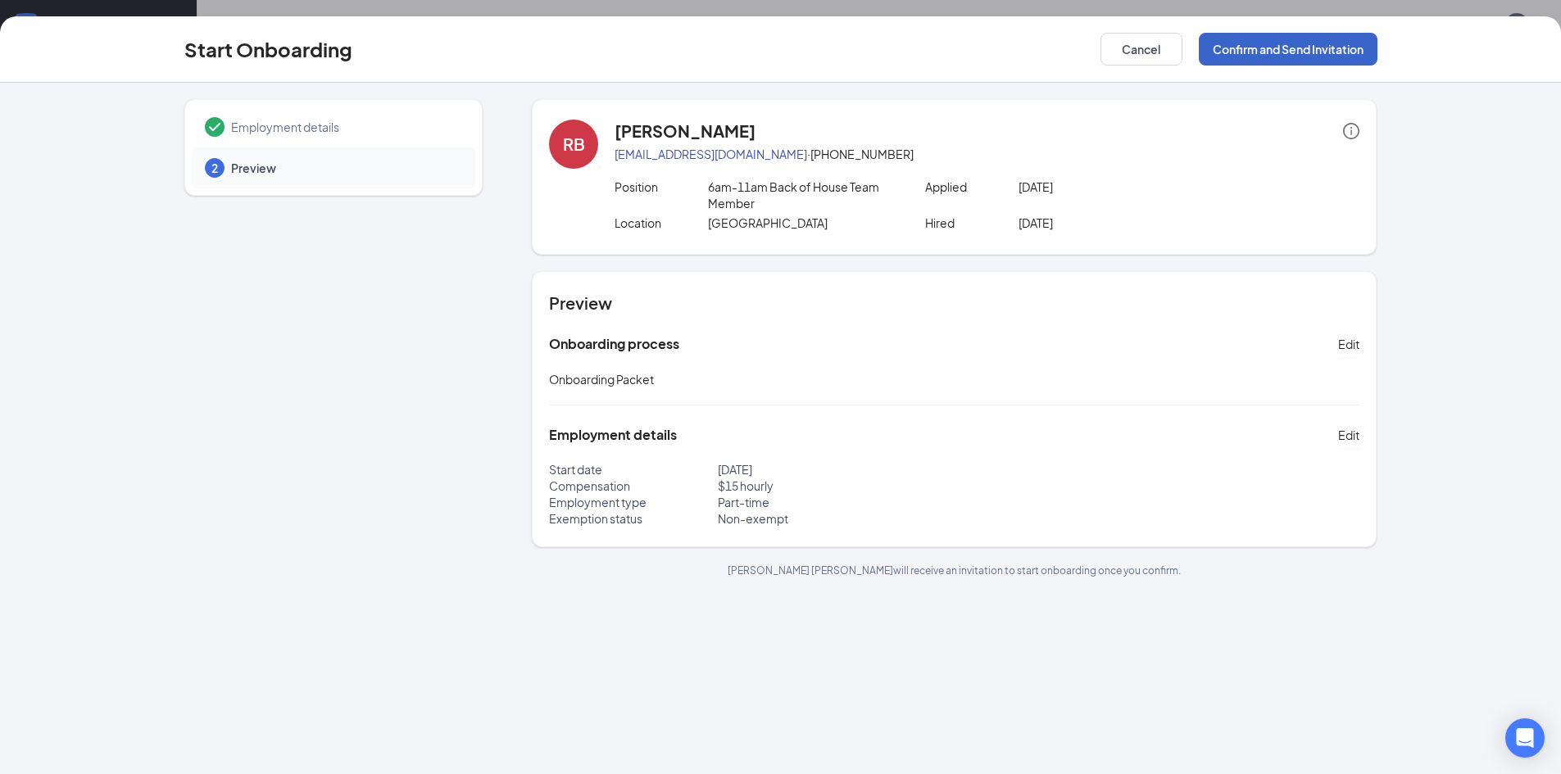
click at [1286, 58] on button "Confirm and Send Invitation" at bounding box center [1288, 49] width 179 height 33
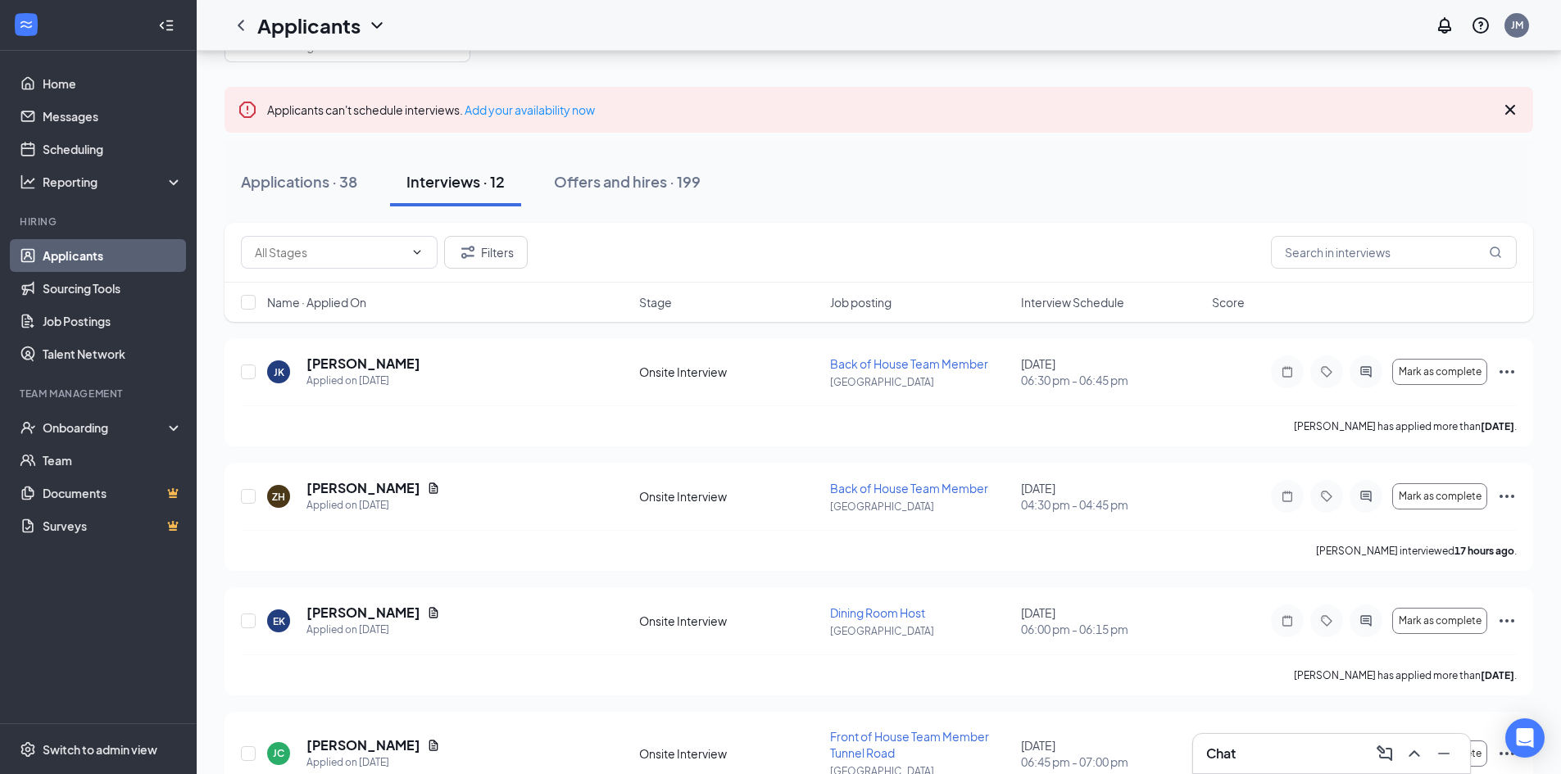
click at [90, 259] on link "Applicants" at bounding box center [113, 255] width 140 height 33
